Goal: Task Accomplishment & Management: Manage account settings

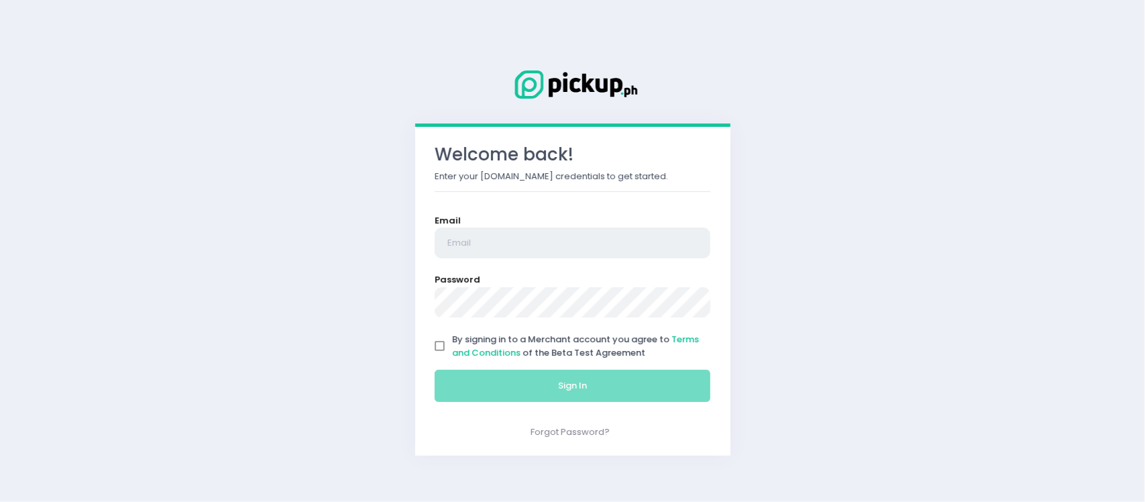
type input "[EMAIL_ADDRESS][DOMAIN_NAME]"
click at [441, 350] on input "By signing in to a Merchant account you agree to Terms and Conditions of the Be…" at bounding box center [439, 345] width 25 height 25
checkbox input "true"
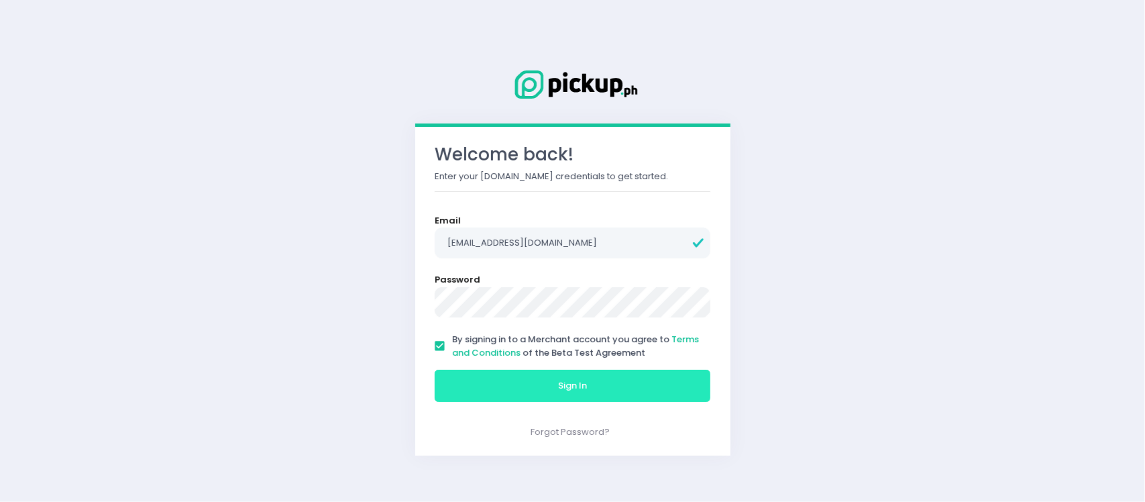
click at [502, 384] on button "Sign In" at bounding box center [573, 386] width 276 height 32
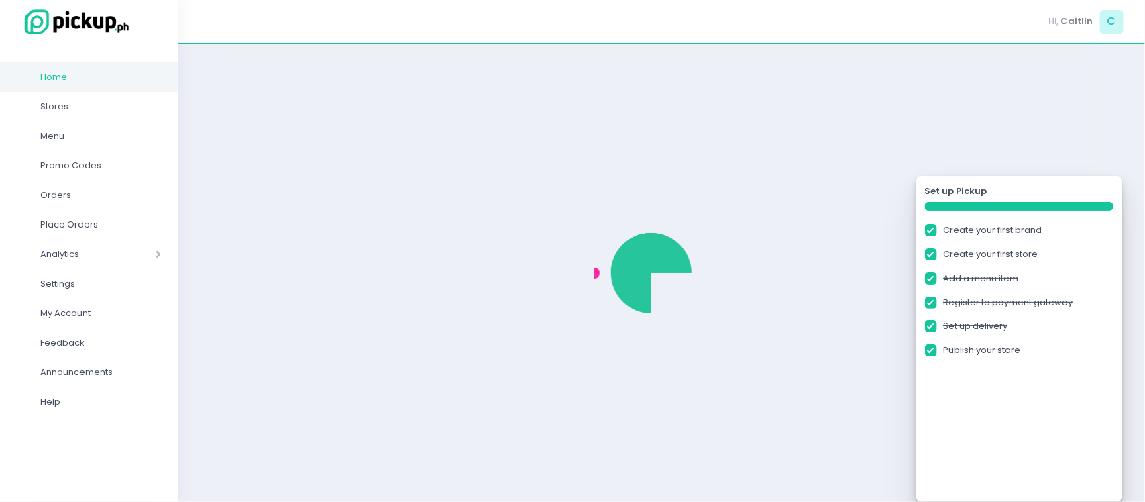
checkbox input "true"
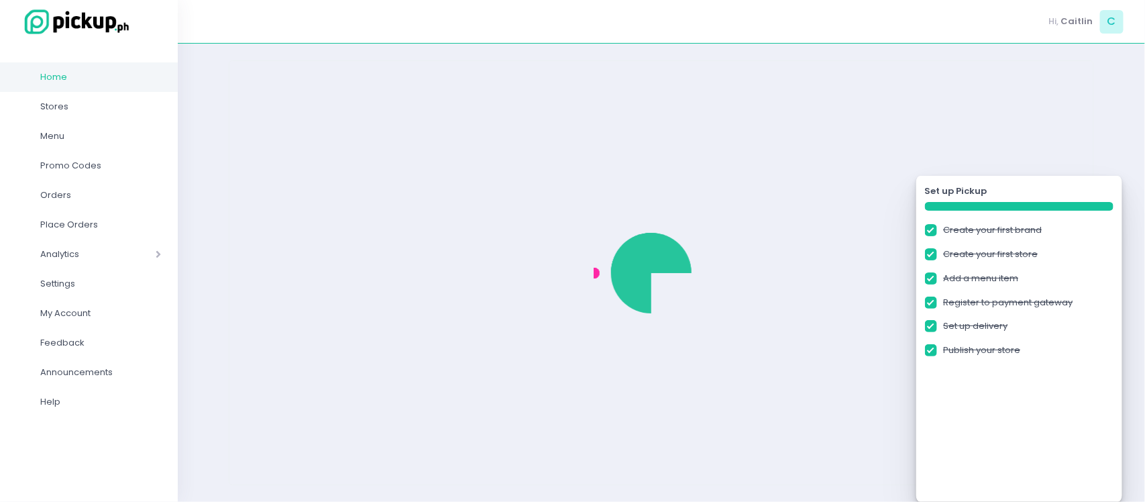
checkbox input "true"
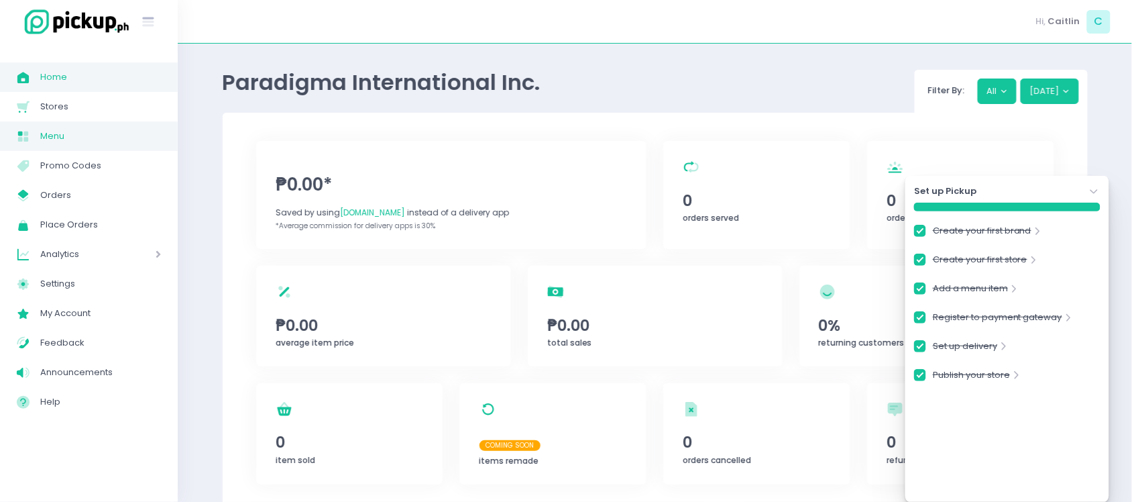
click at [62, 141] on span "Menu" at bounding box center [100, 135] width 121 height 17
checkbox input "true"
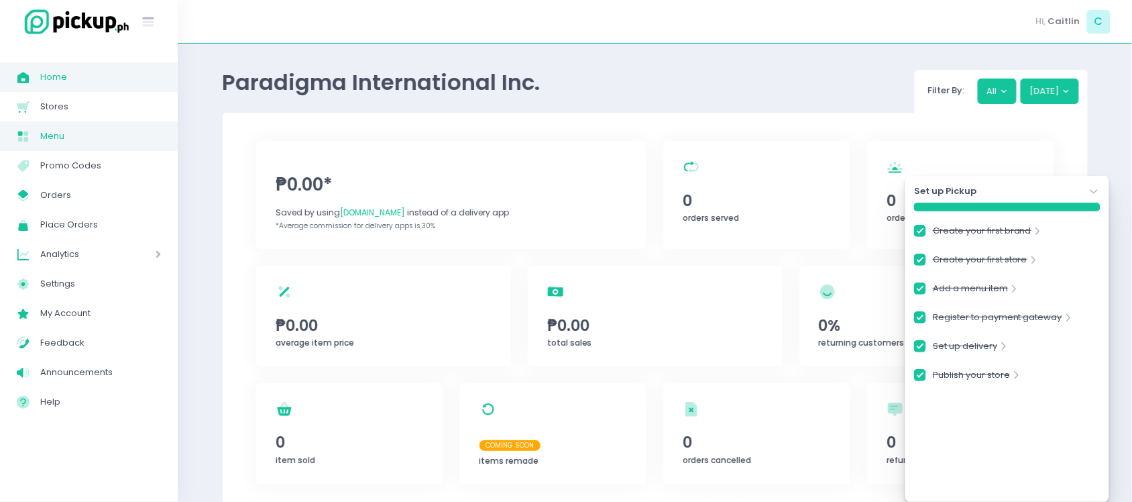
checkbox input "true"
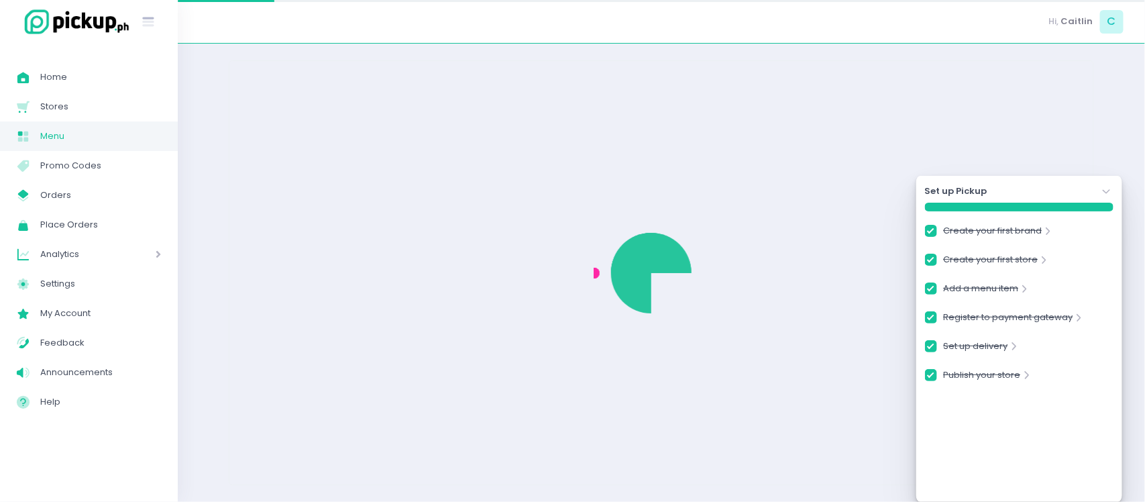
checkbox input "true"
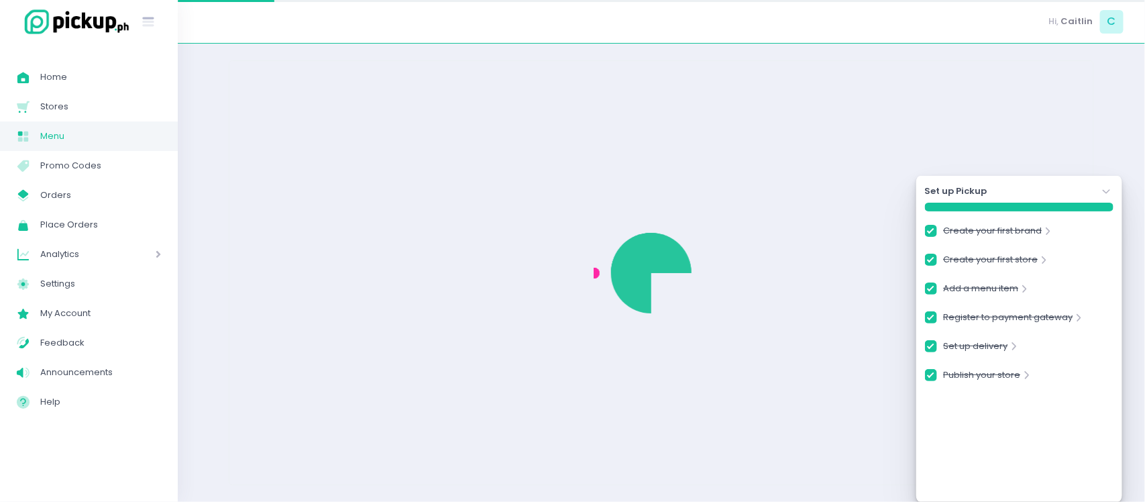
checkbox input "true"
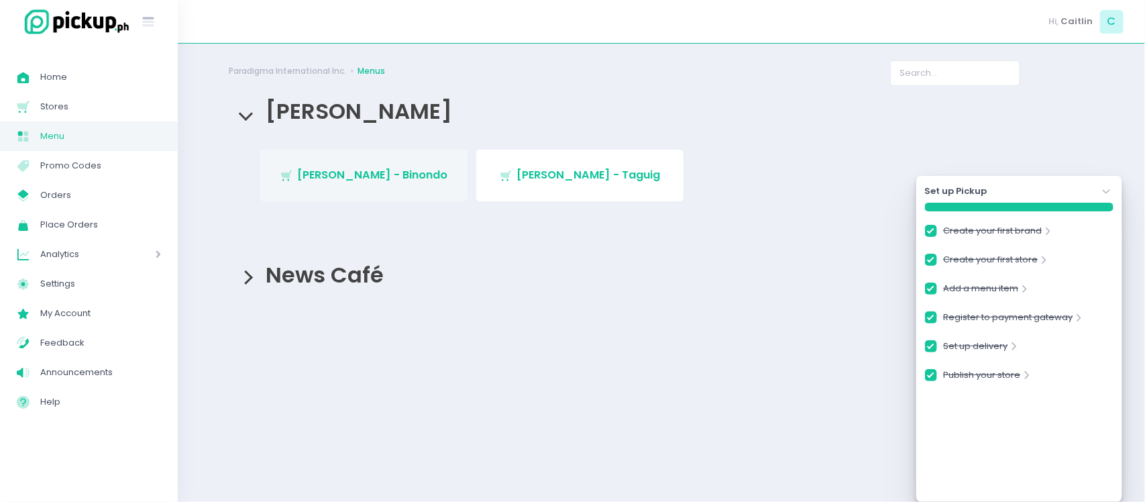
click at [406, 180] on span "[PERSON_NAME] - Binondo" at bounding box center [372, 174] width 150 height 15
checkbox input "true"
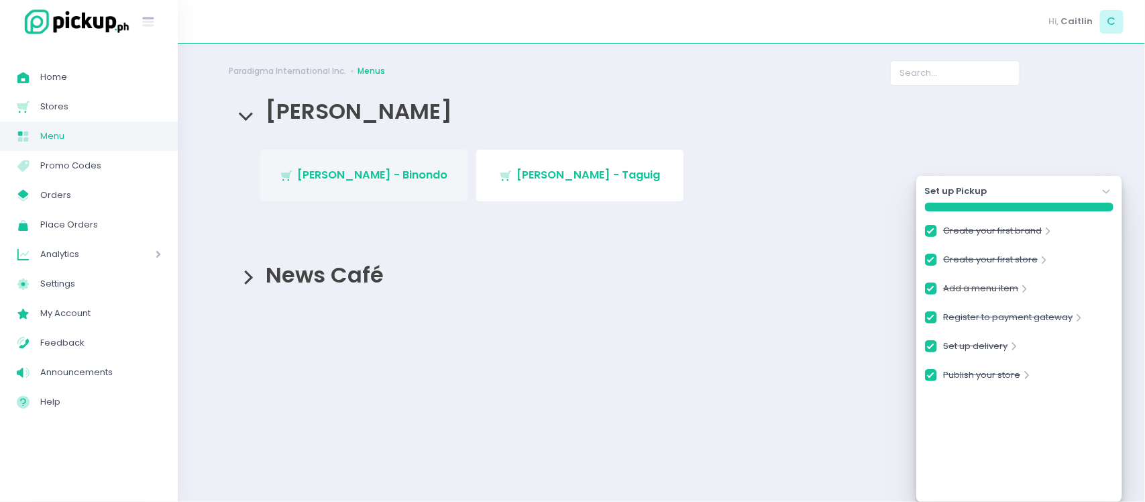
checkbox input "true"
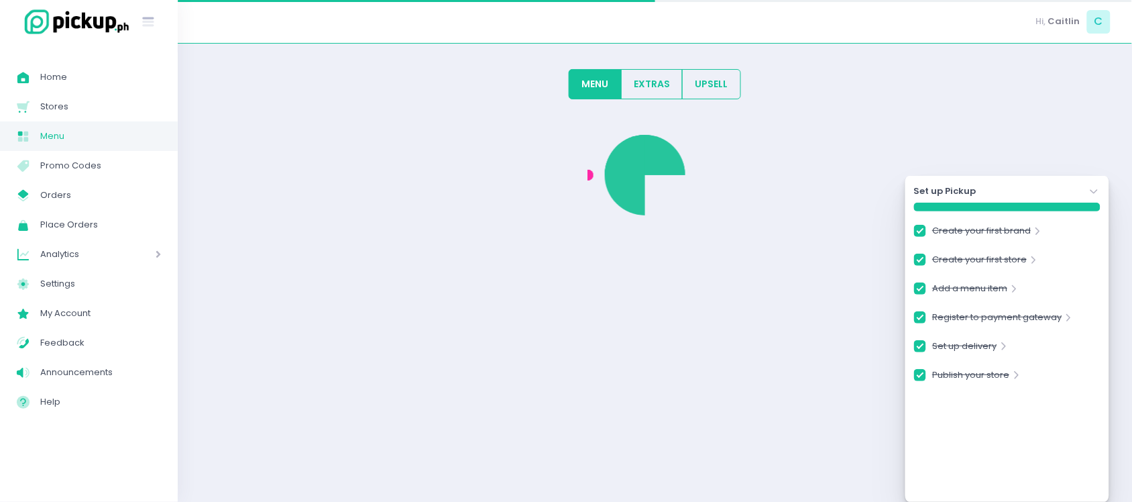
checkbox input "true"
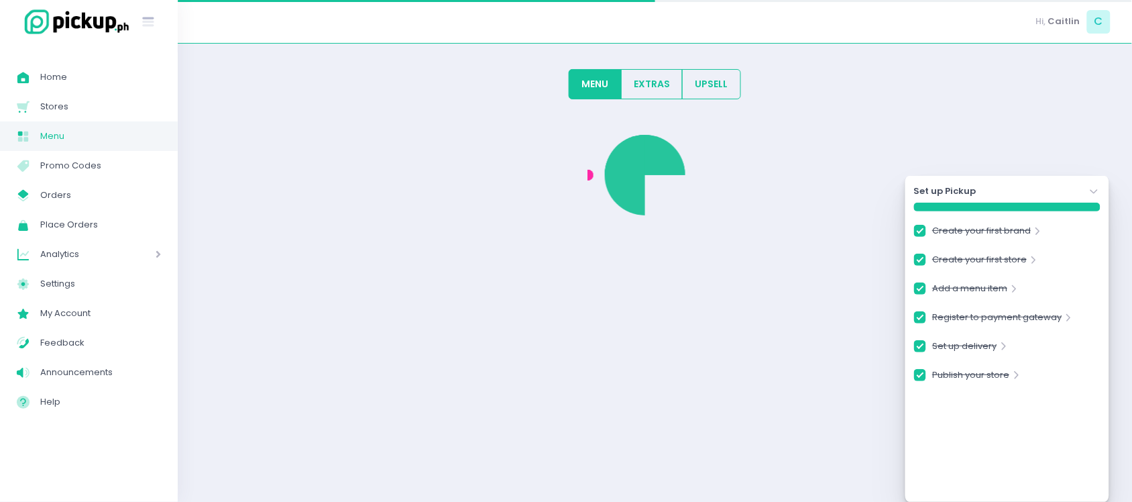
checkbox input "true"
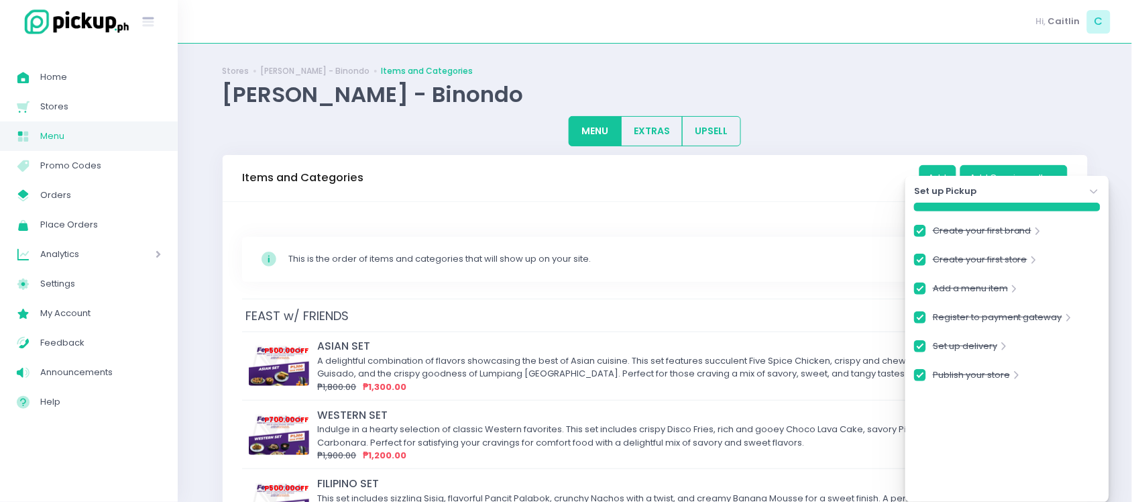
click at [1094, 186] on icon "Stockholm-icons / Navigation / Angle-down Created with Sketch." at bounding box center [1094, 191] width 13 height 13
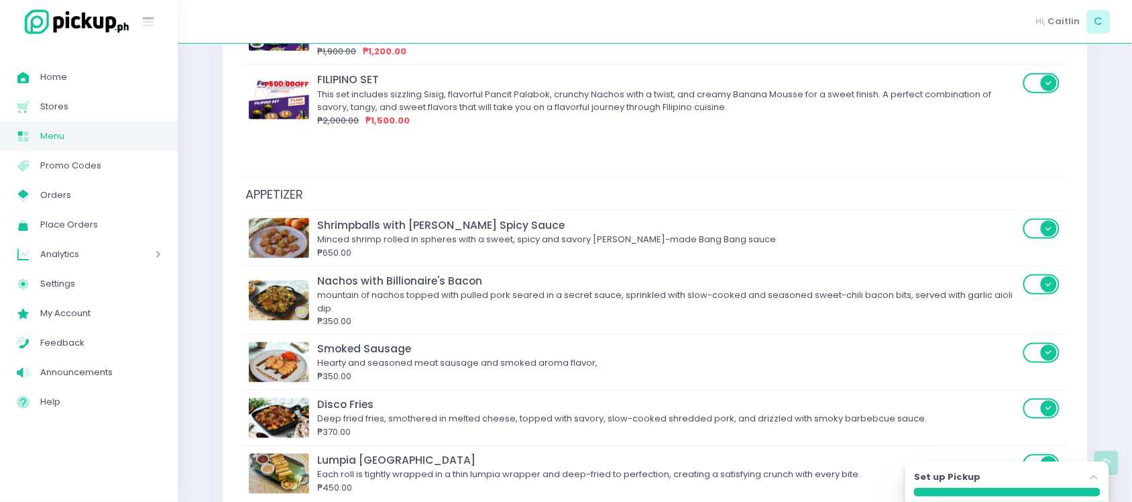
scroll to position [406, 0]
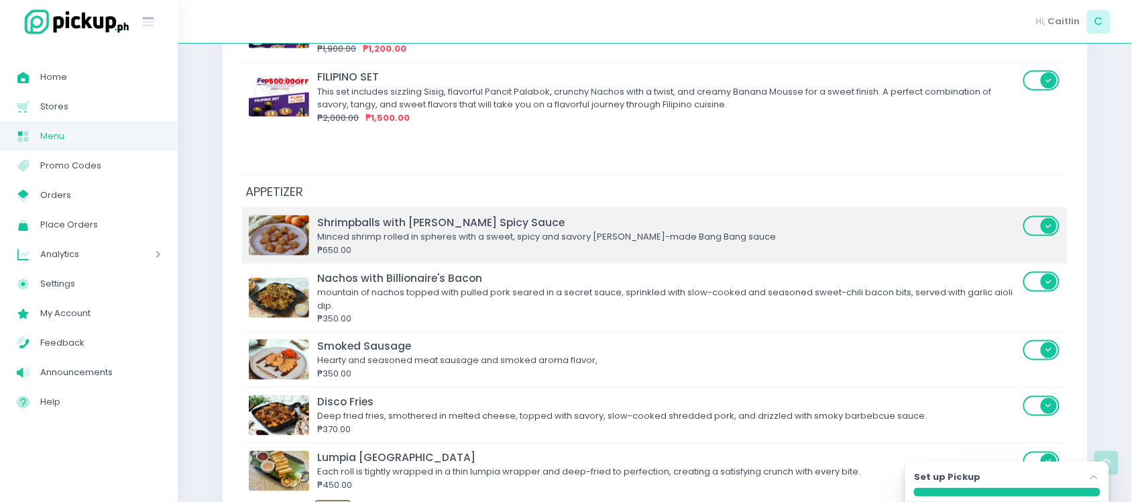
click at [1055, 223] on span at bounding box center [1042, 226] width 38 height 20
click at [353, 215] on input "checkbox" at bounding box center [353, 215] width 0 height 0
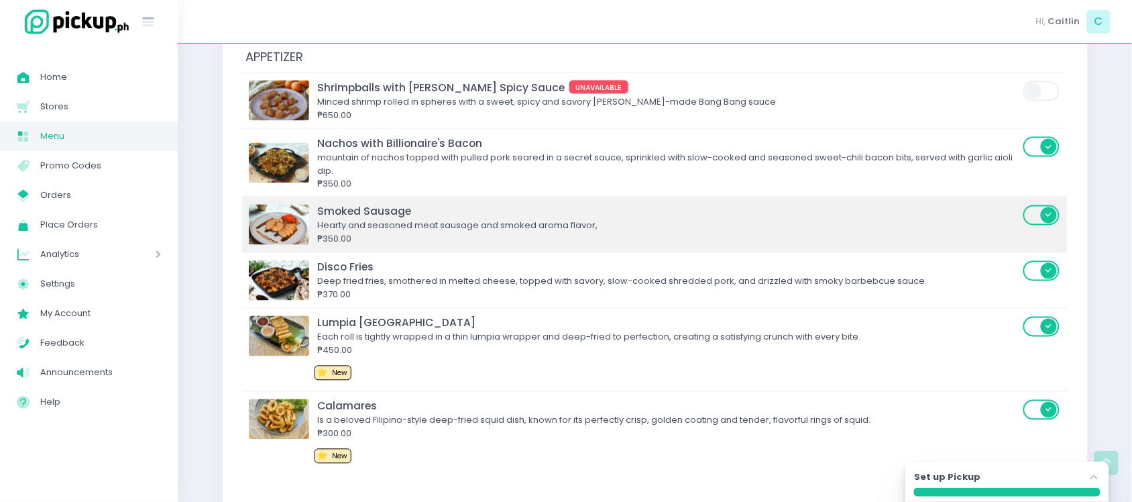
scroll to position [542, 0]
click at [1050, 223] on span at bounding box center [1042, 215] width 38 height 20
click at [353, 203] on input "checkbox" at bounding box center [353, 203] width 0 height 0
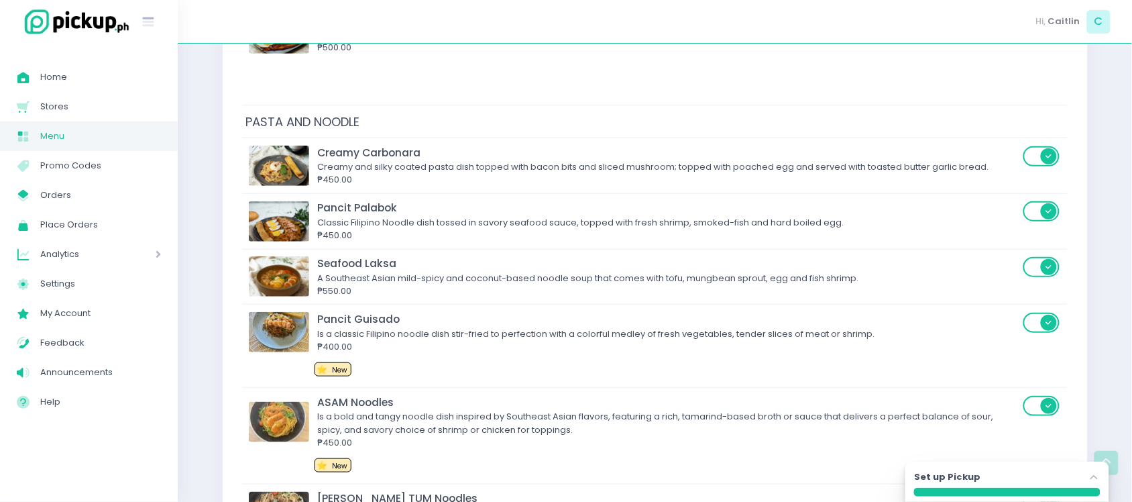
scroll to position [1677, 0]
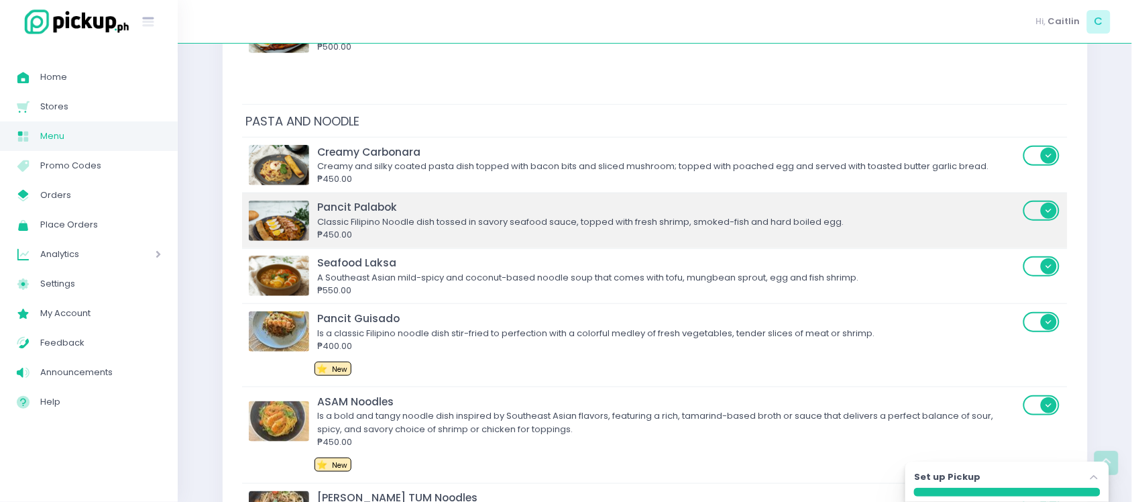
click at [1048, 216] on span at bounding box center [1042, 211] width 38 height 20
click at [353, 199] on input "checkbox" at bounding box center [353, 199] width 0 height 0
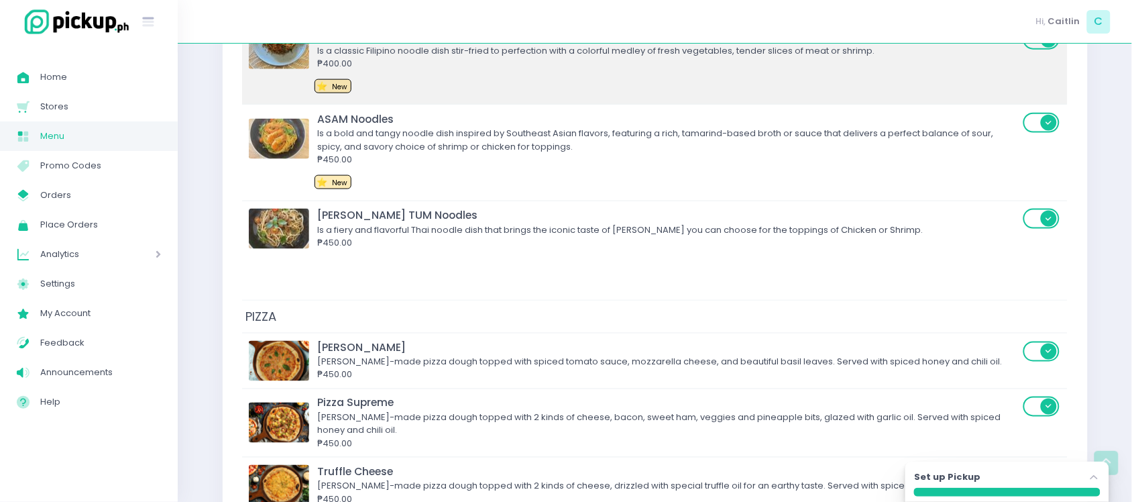
scroll to position [1962, 0]
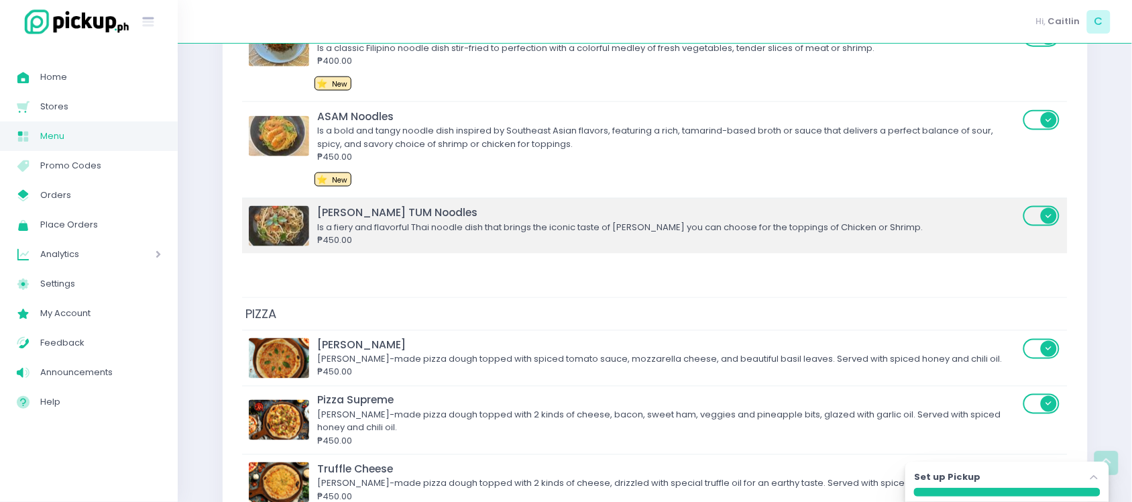
click at [363, 215] on div "[PERSON_NAME] TUM Noodles" at bounding box center [669, 212] width 702 height 15
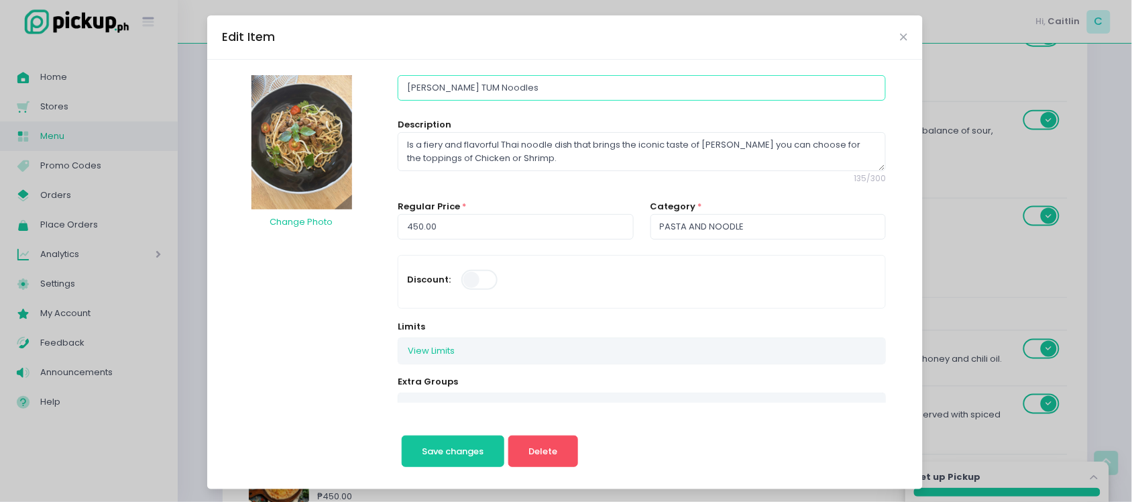
click at [423, 89] on input "[PERSON_NAME] TUM Noodles" at bounding box center [642, 87] width 488 height 25
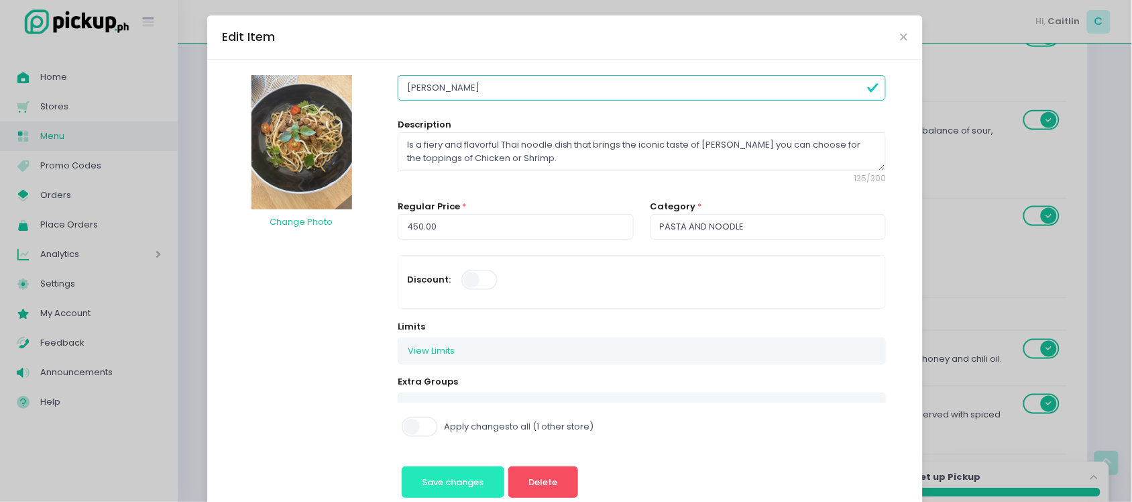
type input "[PERSON_NAME]"
click at [464, 486] on span "Save changes" at bounding box center [453, 482] width 62 height 13
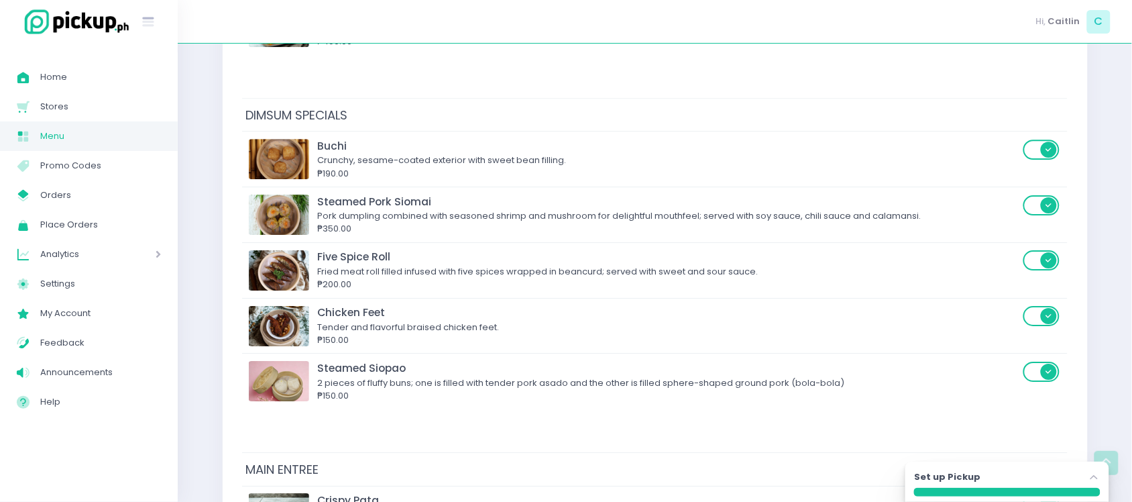
scroll to position [2701, 0]
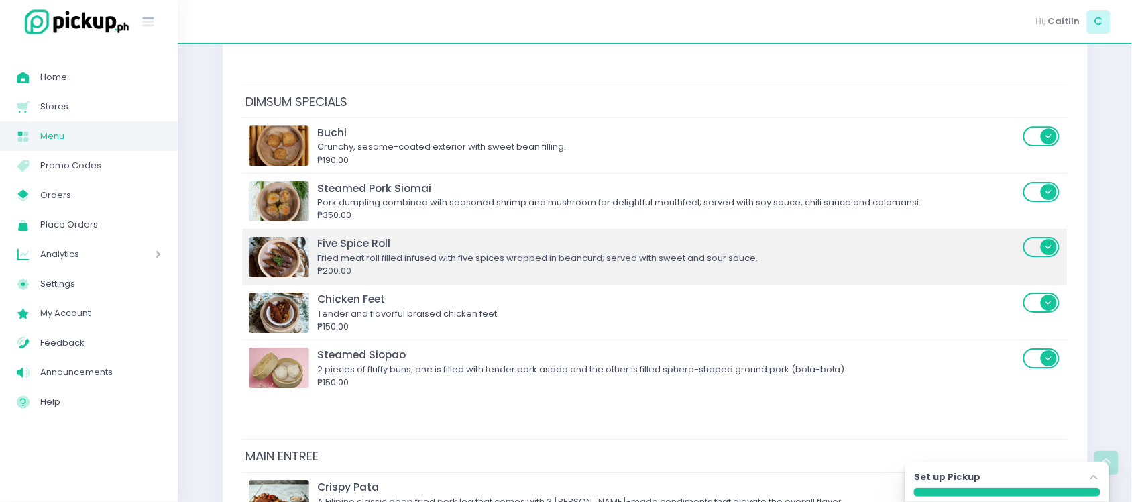
click at [1054, 257] on span at bounding box center [1042, 247] width 38 height 20
click at [353, 235] on input "checkbox" at bounding box center [353, 235] width 0 height 0
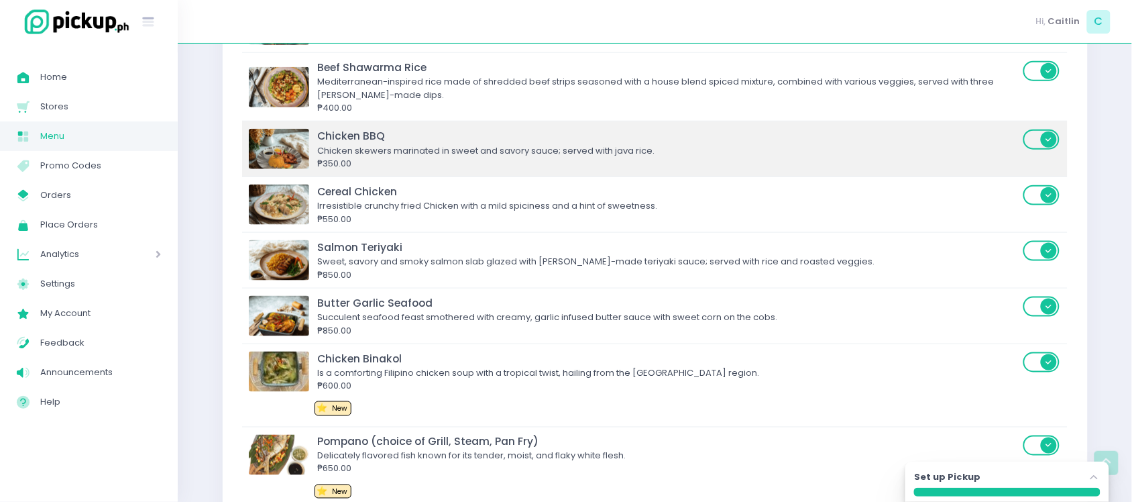
scroll to position [3399, 0]
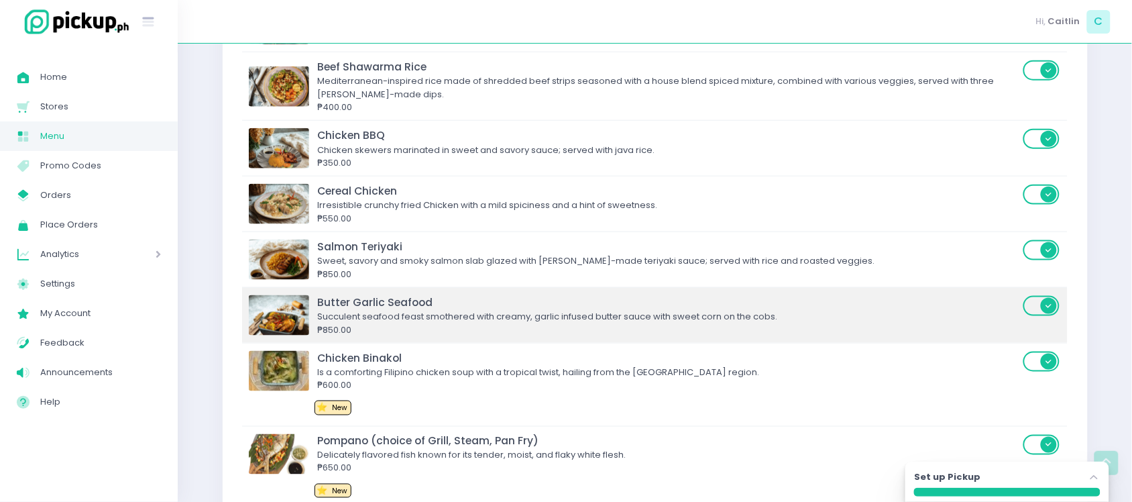
click at [1047, 313] on span at bounding box center [1042, 306] width 38 height 20
click at [353, 294] on input "checkbox" at bounding box center [353, 294] width 0 height 0
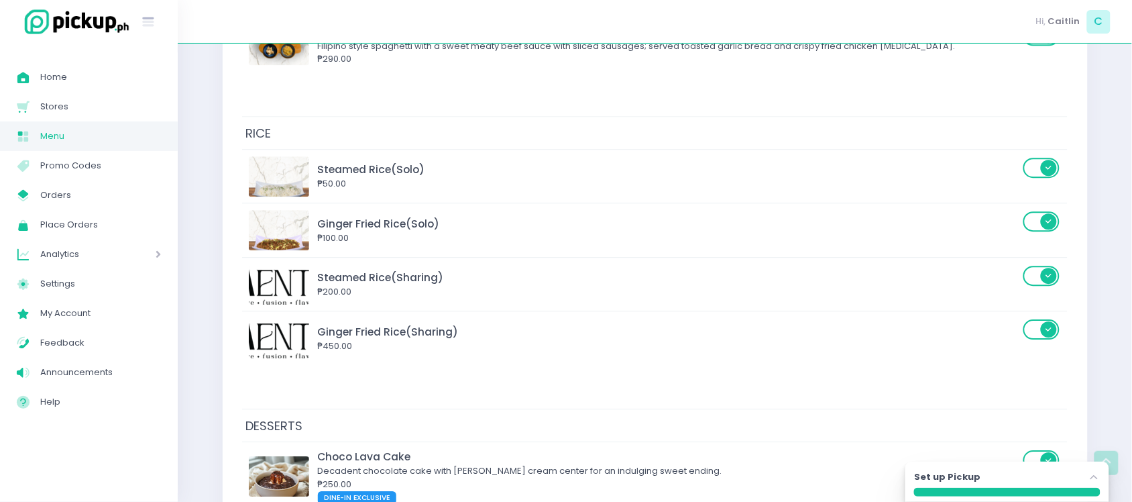
scroll to position [4052, 0]
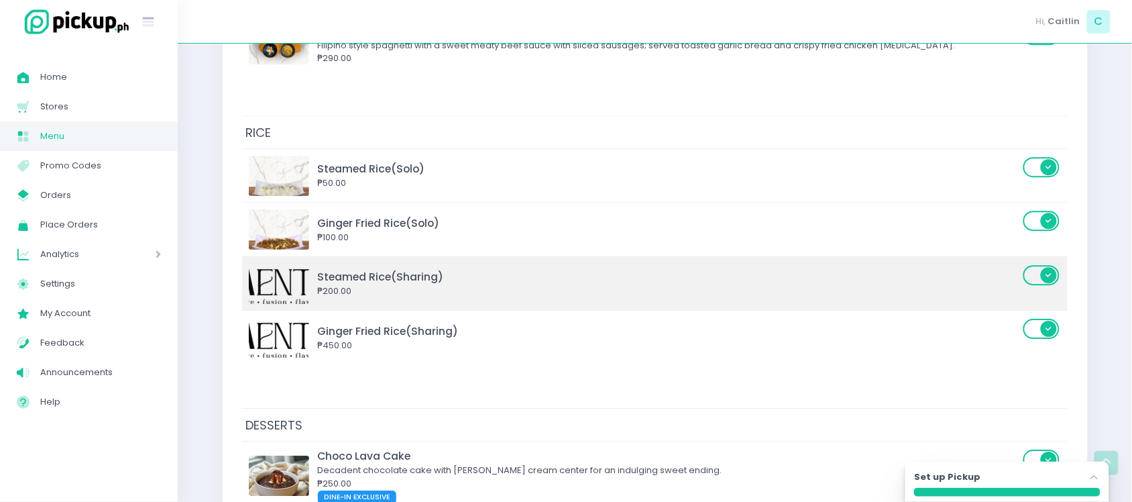
click at [1047, 280] on span at bounding box center [1042, 275] width 38 height 20
click at [353, 264] on input "checkbox" at bounding box center [353, 264] width 0 height 0
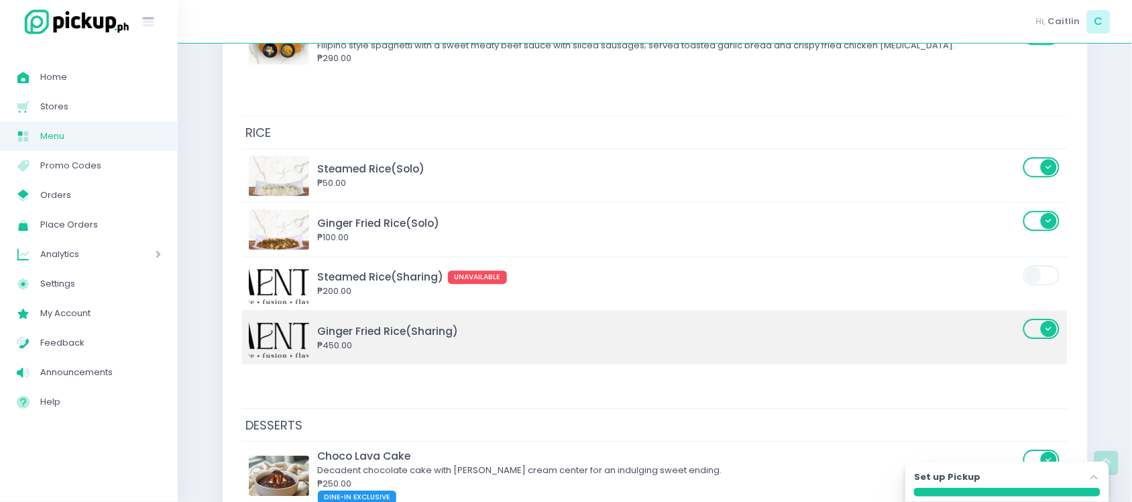
click at [1047, 339] on span at bounding box center [1042, 329] width 38 height 20
click at [353, 317] on input "checkbox" at bounding box center [353, 317] width 0 height 0
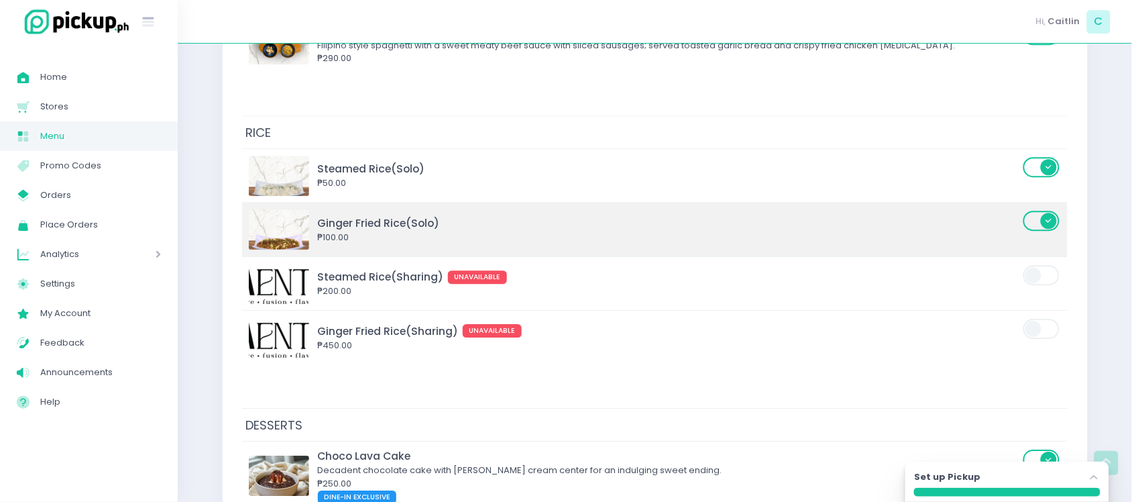
click at [1044, 231] on span at bounding box center [1042, 221] width 38 height 20
click at [353, 209] on input "checkbox" at bounding box center [353, 209] width 0 height 0
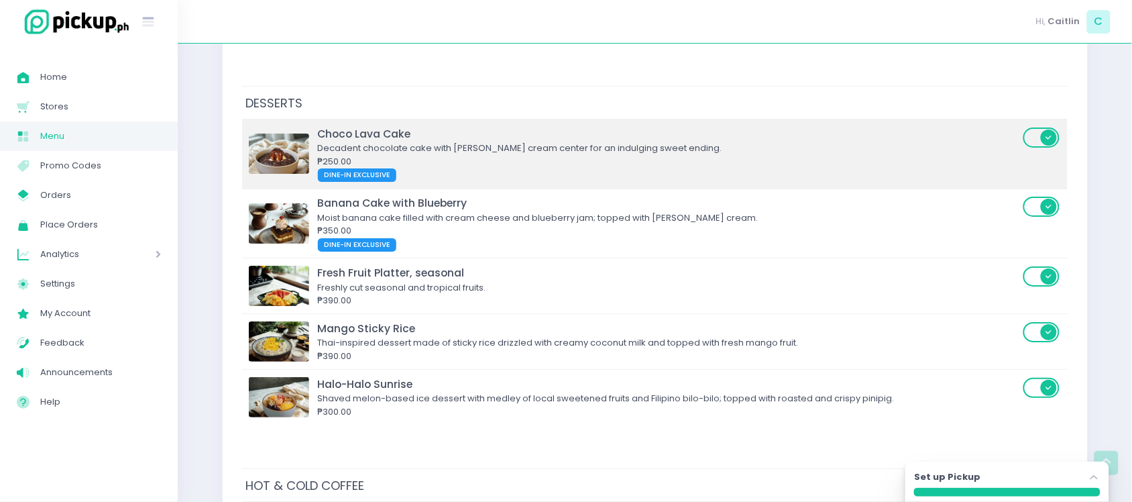
scroll to position [4374, 0]
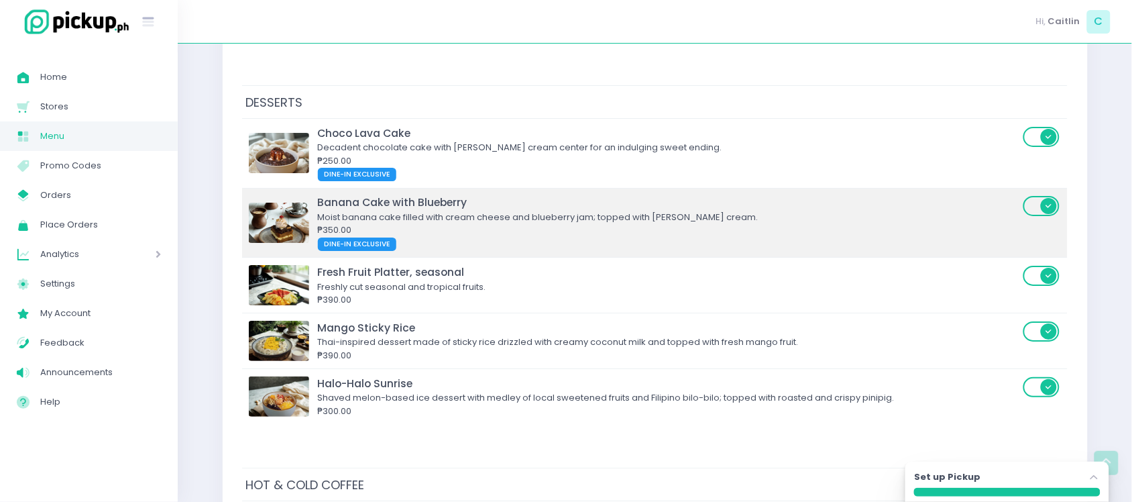
click at [1048, 216] on span at bounding box center [1042, 206] width 38 height 20
click at [353, 195] on input "checkbox" at bounding box center [353, 195] width 0 height 0
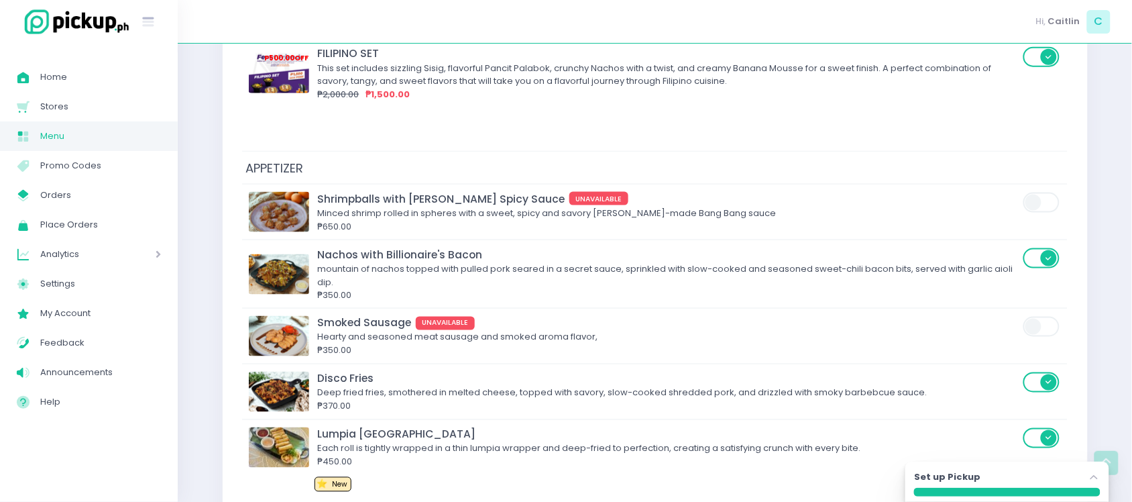
scroll to position [429, 0]
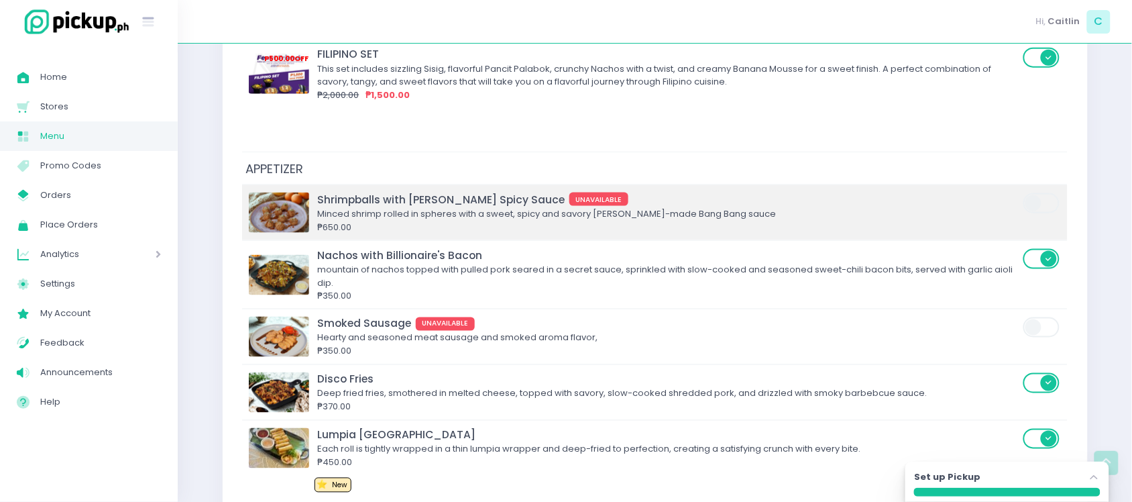
click at [286, 209] on img at bounding box center [279, 212] width 60 height 40
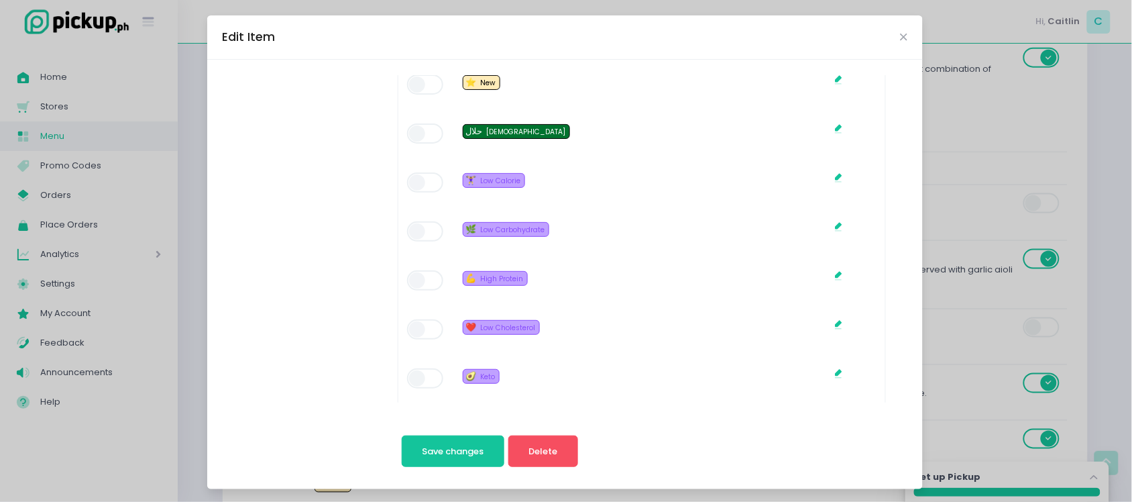
scroll to position [1054, 0]
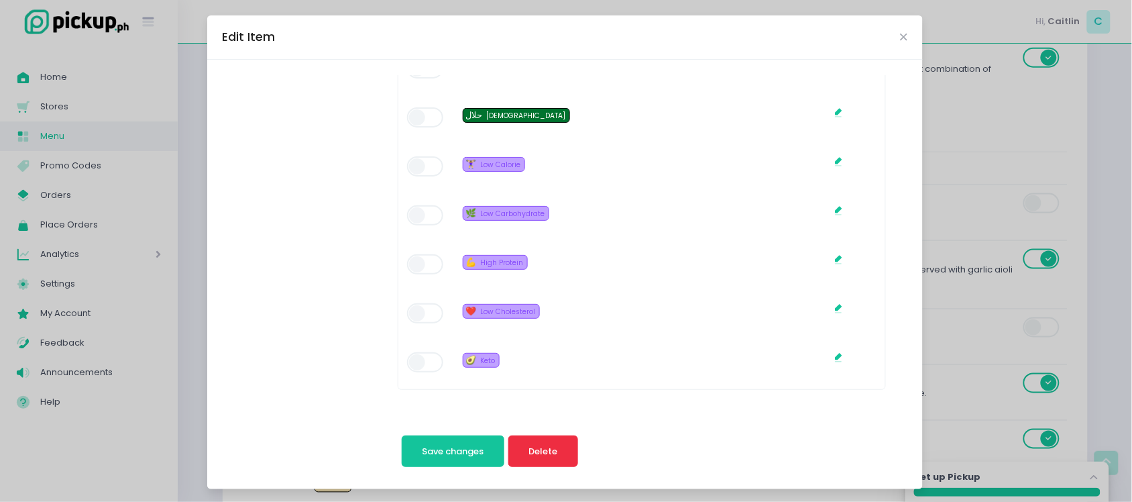
click at [531, 445] on span "Delete" at bounding box center [543, 451] width 29 height 13
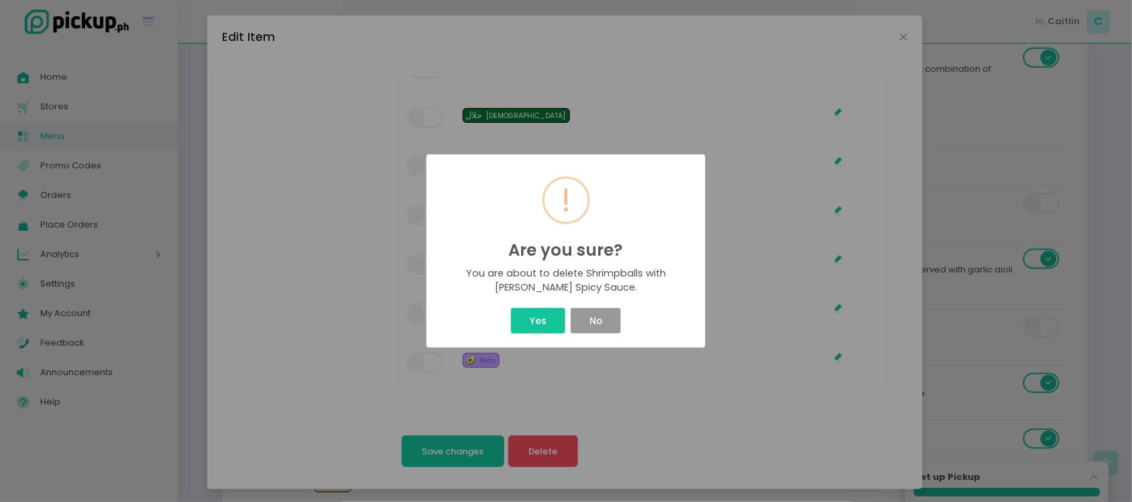
click at [591, 321] on button "No" at bounding box center [596, 320] width 50 height 25
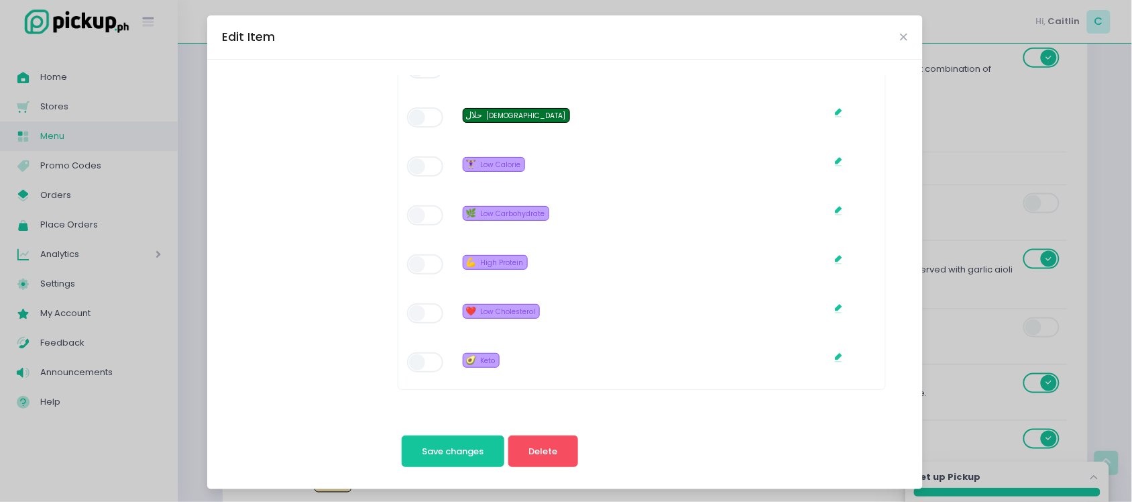
click at [901, 39] on div "Edit Item" at bounding box center [565, 37] width 716 height 44
click at [901, 34] on icon "Close" at bounding box center [904, 37] width 7 height 10
